Goal: Use online tool/utility: Use online tool/utility

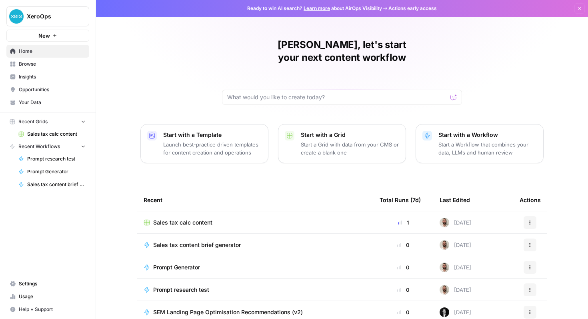
click at [351, 218] on div "Sales tax calc content" at bounding box center [255, 222] width 223 height 8
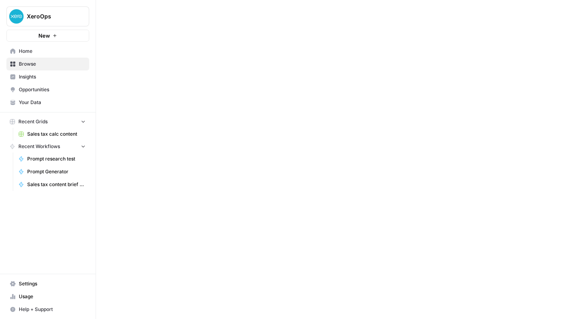
click at [351, 213] on div at bounding box center [342, 159] width 492 height 319
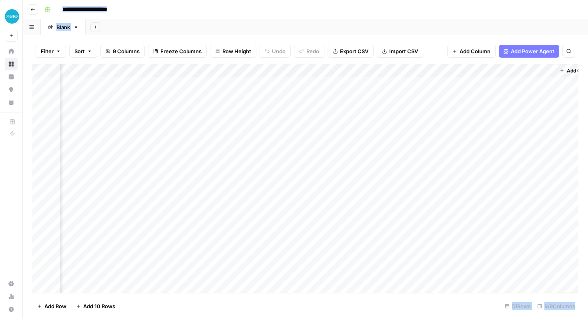
scroll to position [0, 438]
click at [454, 70] on div "Add Column" at bounding box center [305, 178] width 546 height 229
click at [466, 93] on button "All Rows" at bounding box center [485, 89] width 60 height 11
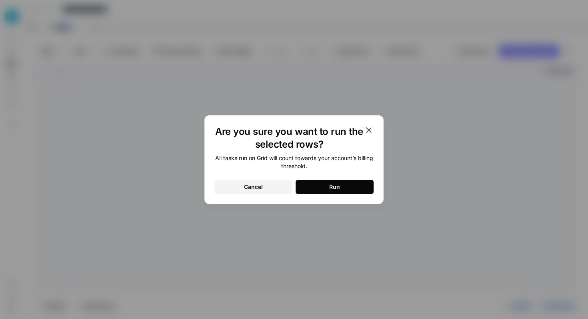
click at [331, 186] on div "Run" at bounding box center [334, 187] width 11 height 8
